Goal: Task Accomplishment & Management: Use online tool/utility

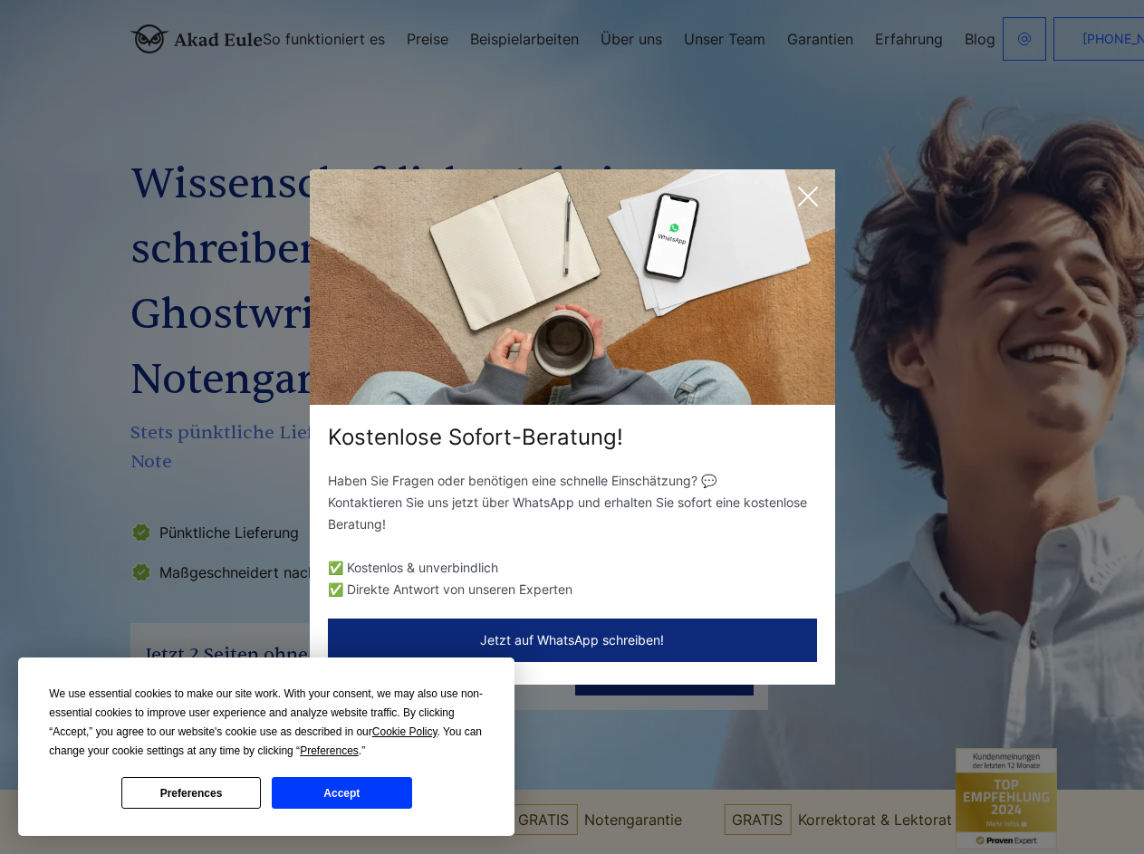
click at [571, 427] on div "Kostenlose Sofort-Beratung!" at bounding box center [572, 437] width 525 height 29
click at [407, 732] on span "Cookie Policy" at bounding box center [404, 731] width 65 height 13
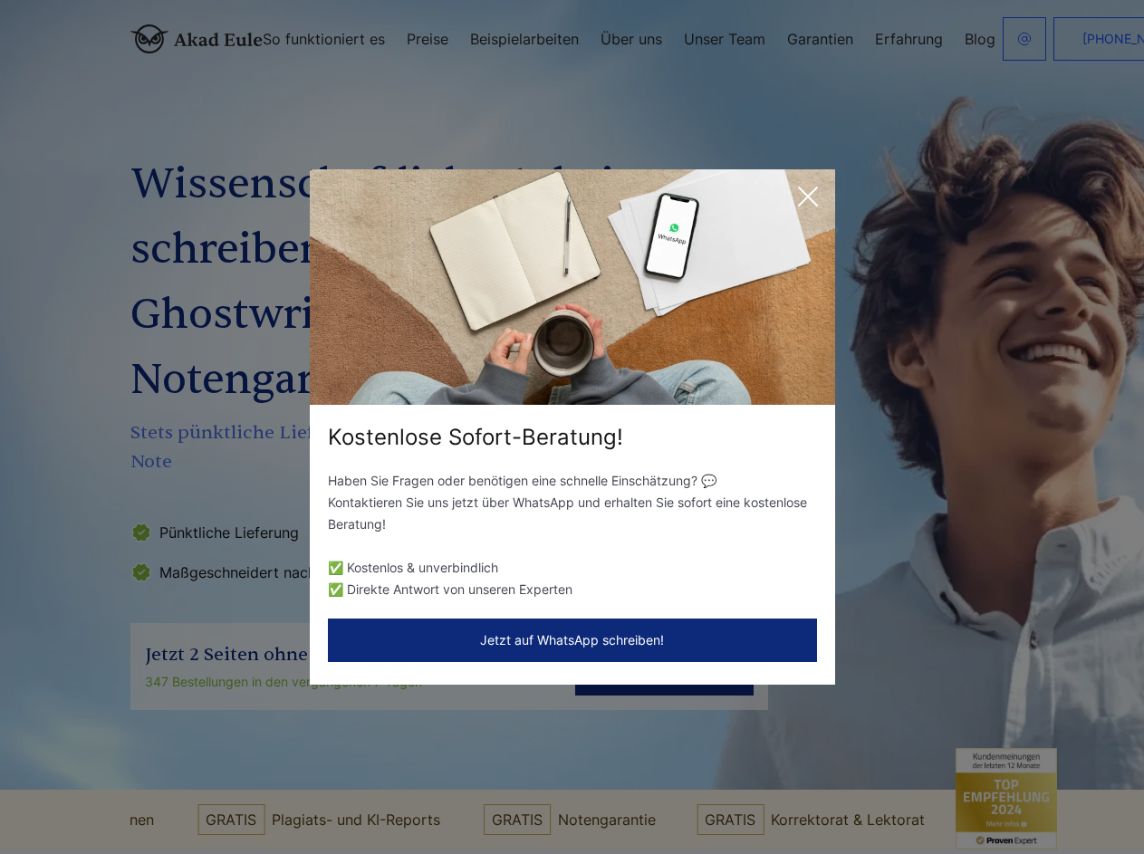
click at [350, 751] on div "Kostenlose Sofort-Beratung! Haben Sie Fragen oder benötigen eine schnelle Einsc…" at bounding box center [572, 427] width 1144 height 854
click at [191, 792] on div "Kostenlose Sofort-Beratung! Haben Sie Fragen oder benötigen eine schnelle Einsc…" at bounding box center [572, 427] width 1144 height 854
click at [341, 792] on div "Kostenlose Sofort-Beratung! Haben Sie Fragen oder benötigen eine schnelle Einsc…" at bounding box center [572, 427] width 1144 height 854
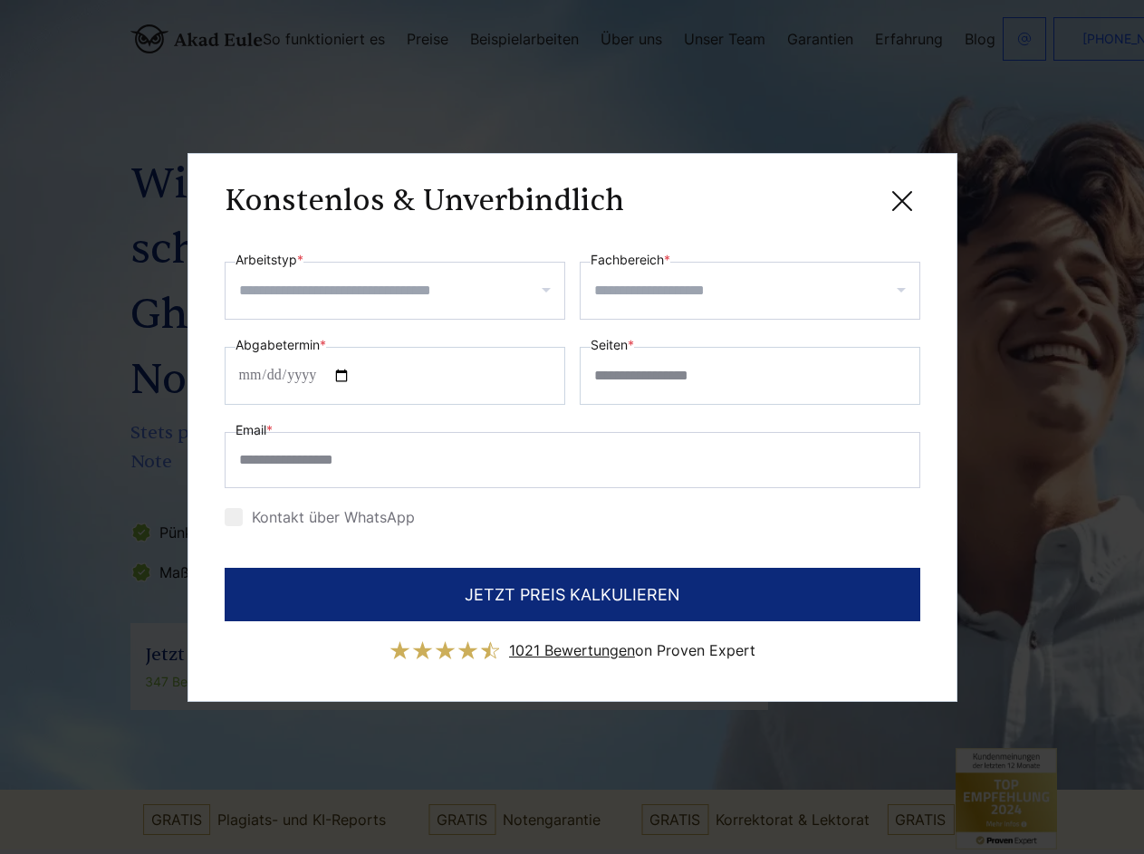
click at [808, 197] on div "Konstenlos & Unverbindlich" at bounding box center [572, 201] width 695 height 23
